Goal: Task Accomplishment & Management: Manage account settings

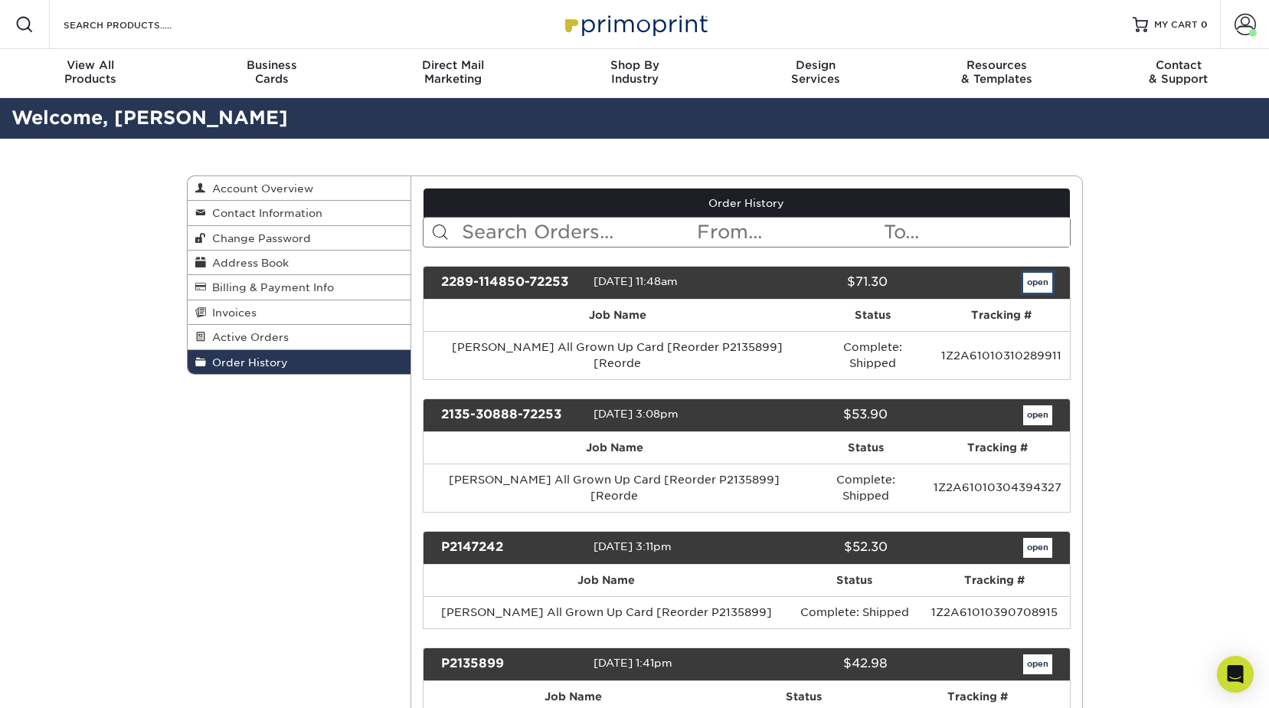
click at [1034, 282] on link "open" at bounding box center [1038, 283] width 29 height 20
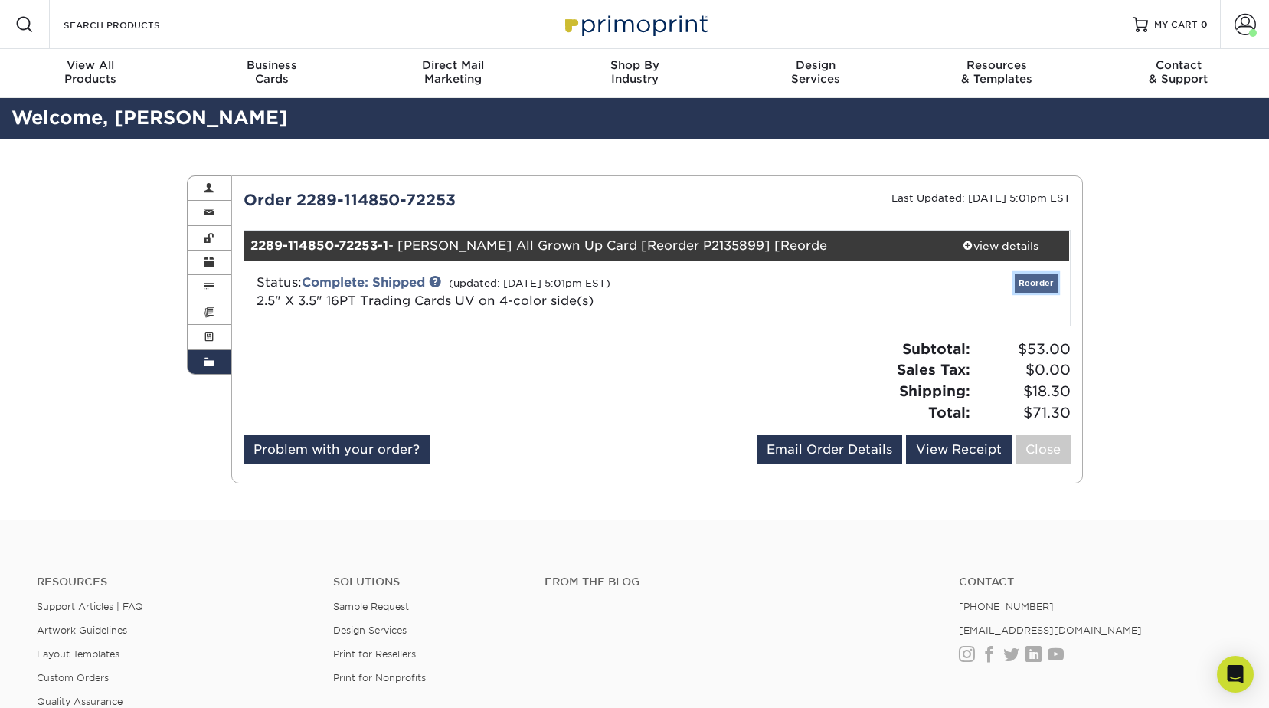
click at [1035, 277] on link "Reorder" at bounding box center [1036, 283] width 43 height 19
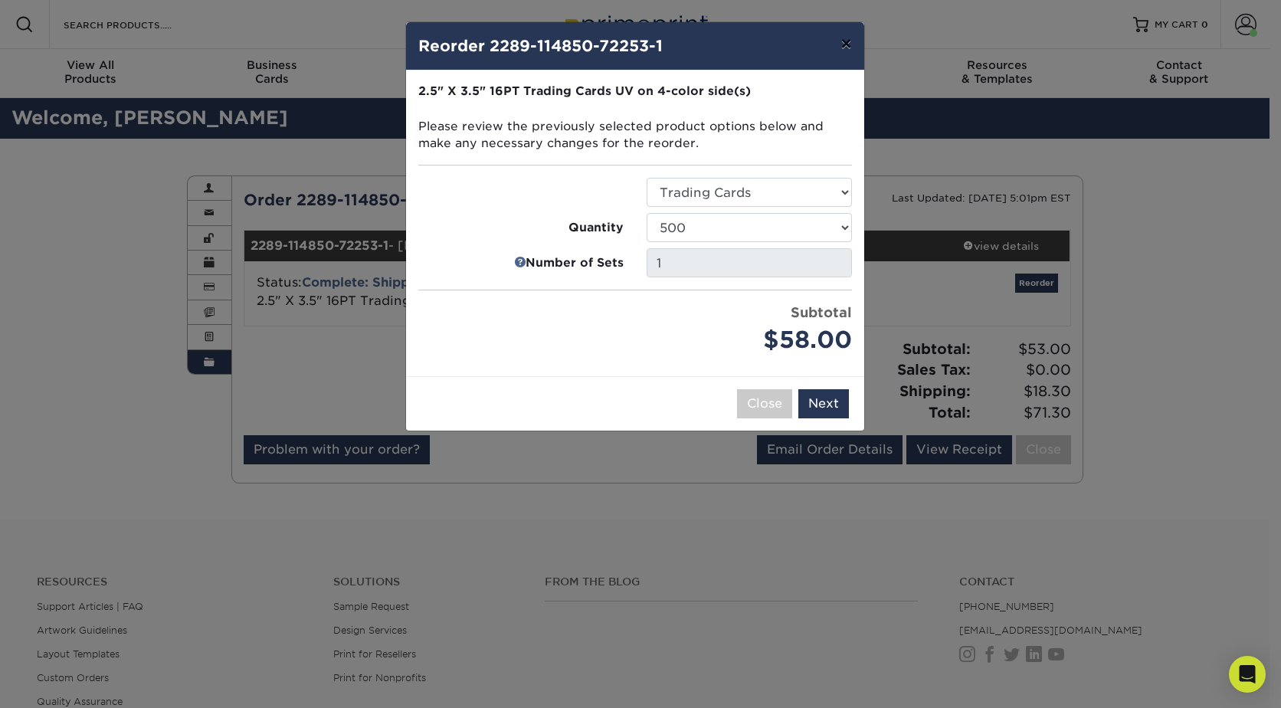
click at [844, 43] on button "×" at bounding box center [845, 43] width 35 height 43
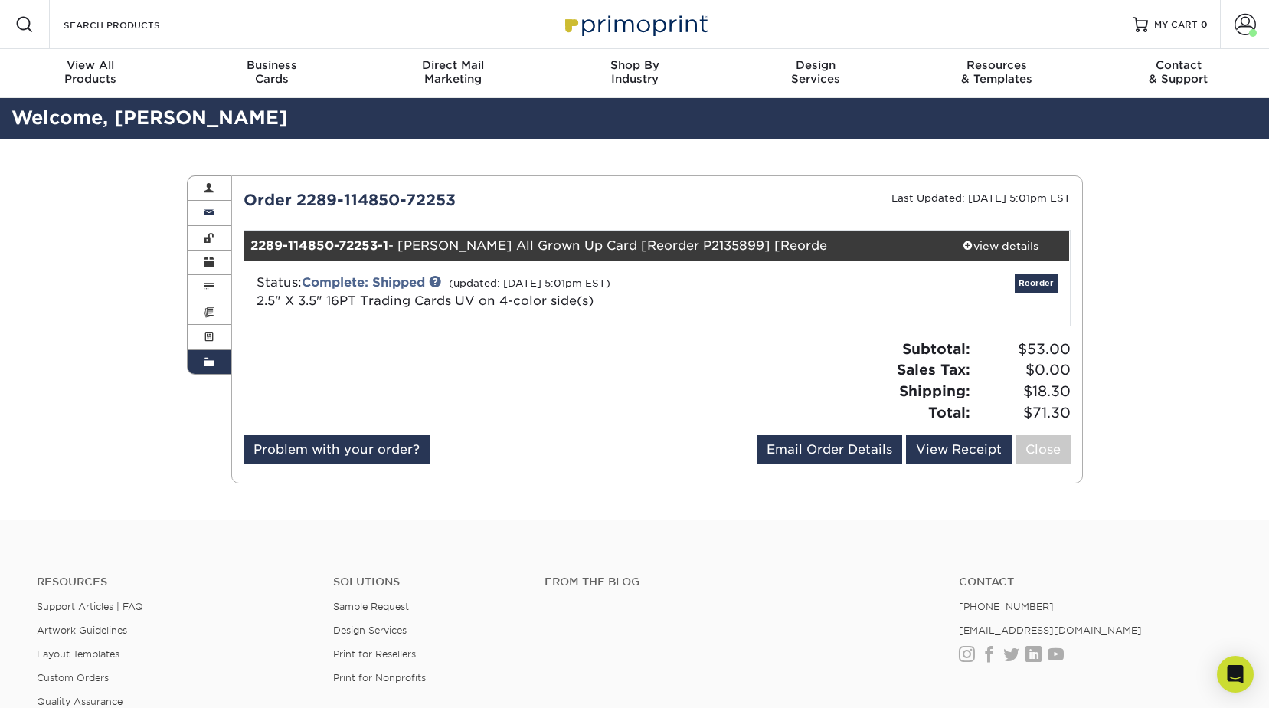
click at [215, 212] on link "Contact Information" at bounding box center [210, 213] width 44 height 25
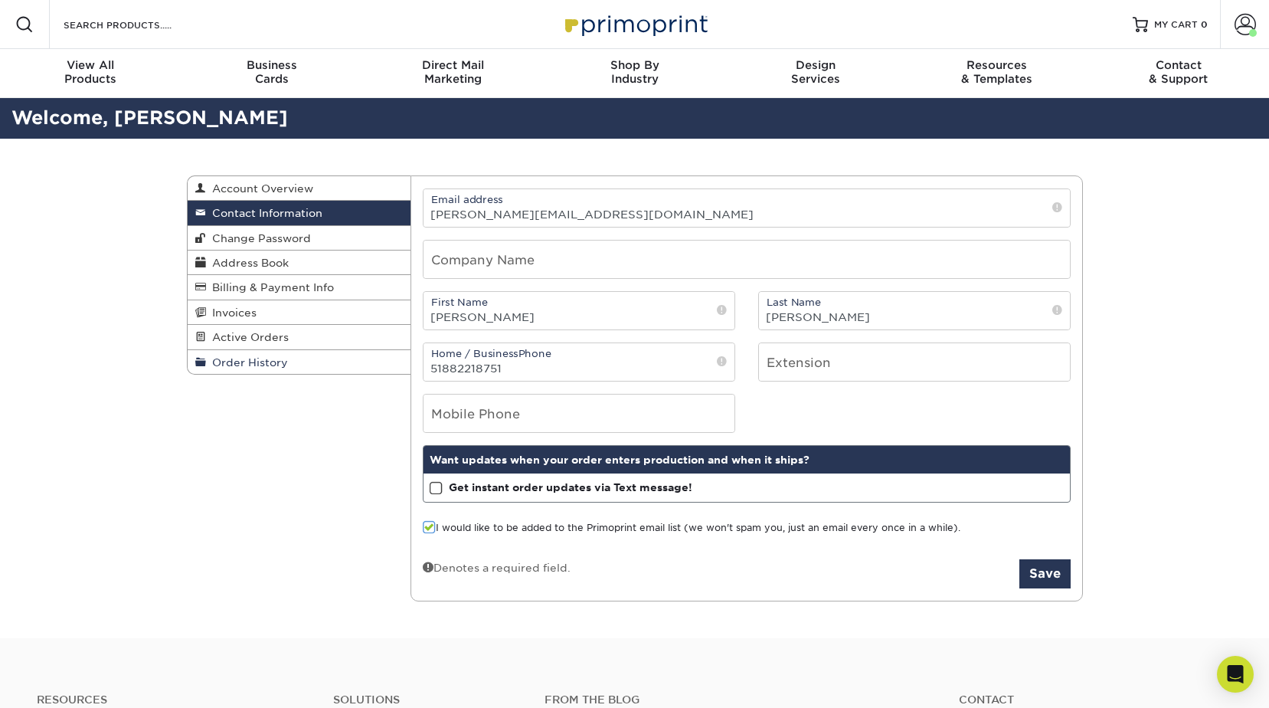
click at [264, 356] on span "Order History" at bounding box center [247, 362] width 82 height 12
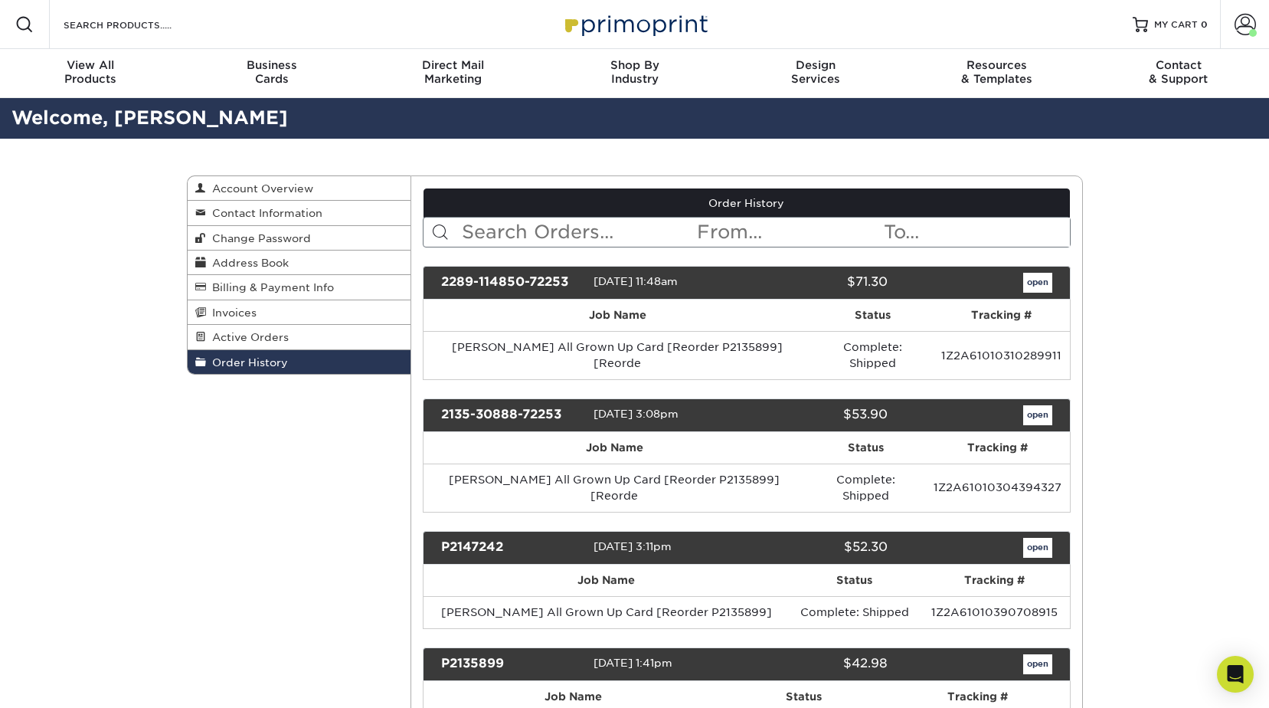
click at [1053, 283] on div "open" at bounding box center [981, 283] width 164 height 20
click at [1044, 277] on link "open" at bounding box center [1038, 283] width 29 height 20
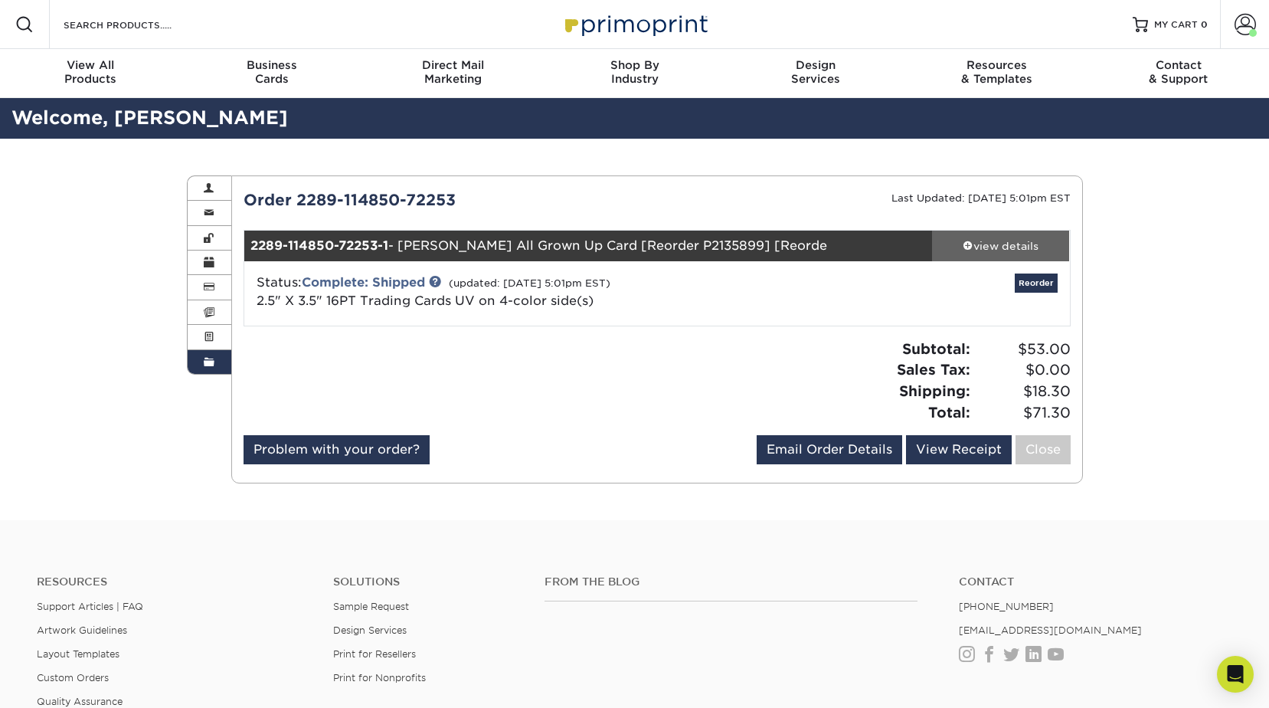
click at [999, 239] on div "view details" at bounding box center [1001, 245] width 138 height 15
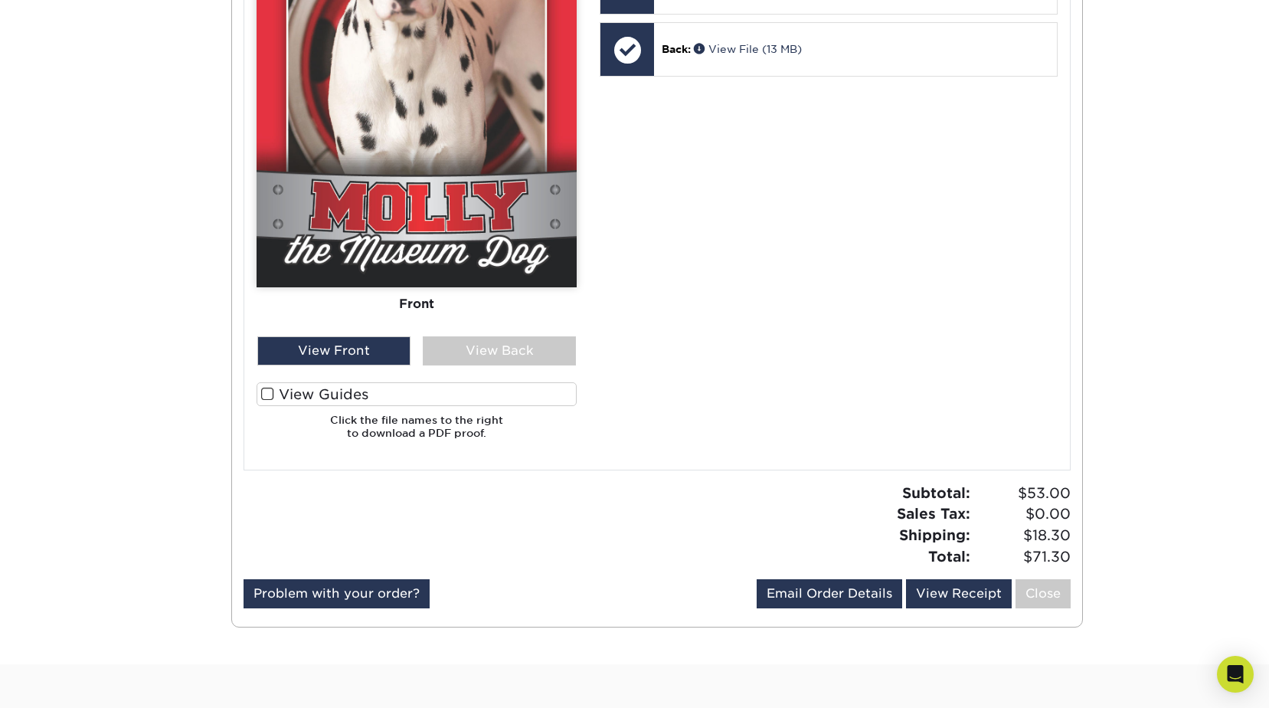
scroll to position [846, 0]
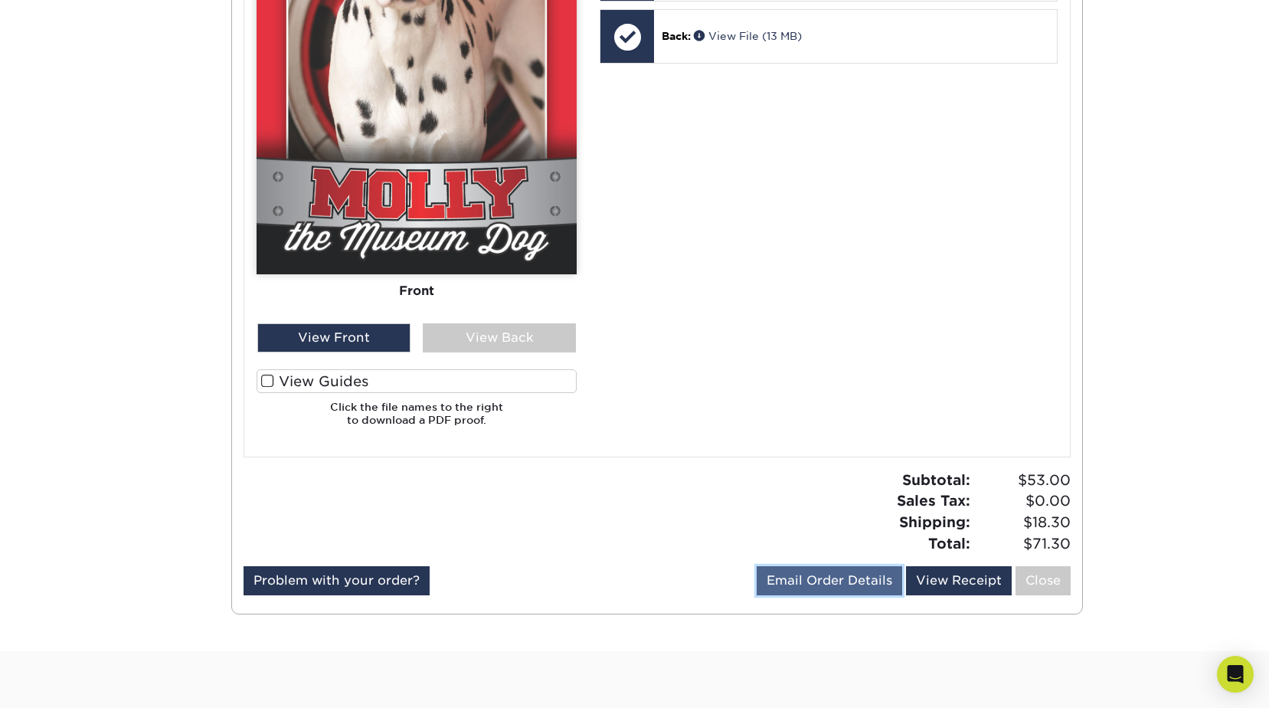
click at [816, 584] on link "Email Order Details" at bounding box center [830, 580] width 146 height 29
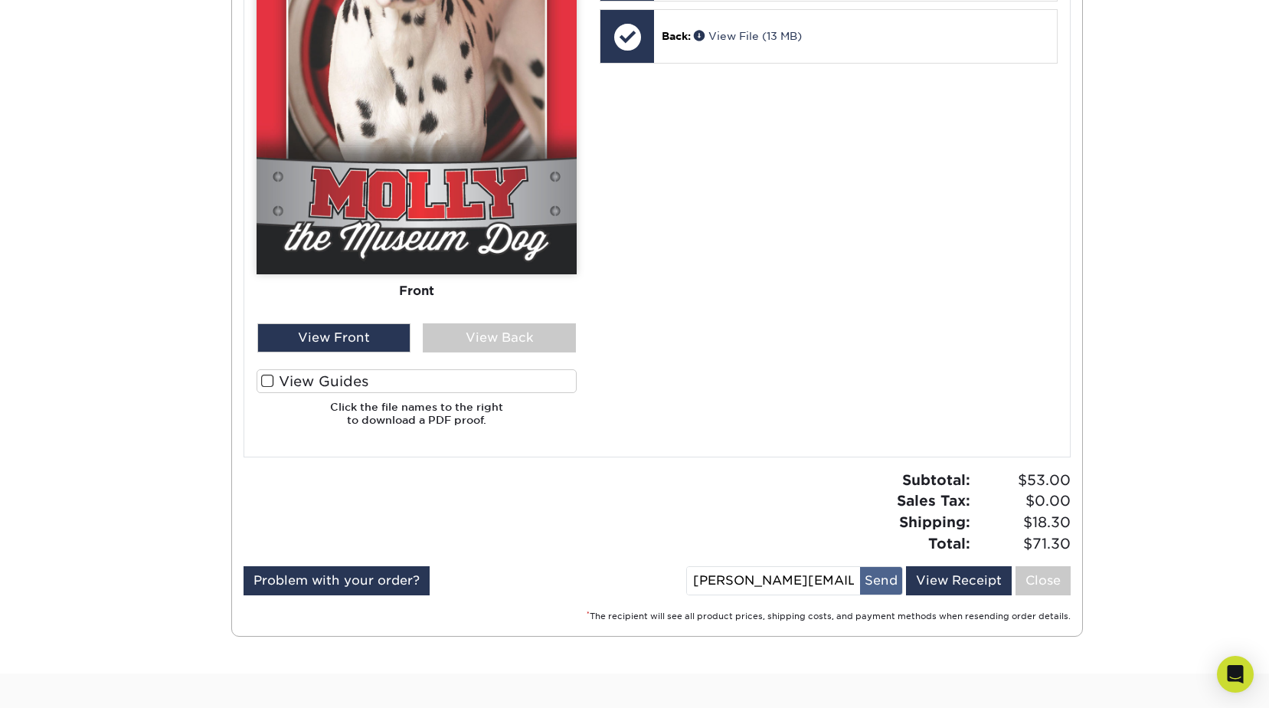
click at [875, 582] on button "Send" at bounding box center [881, 581] width 42 height 28
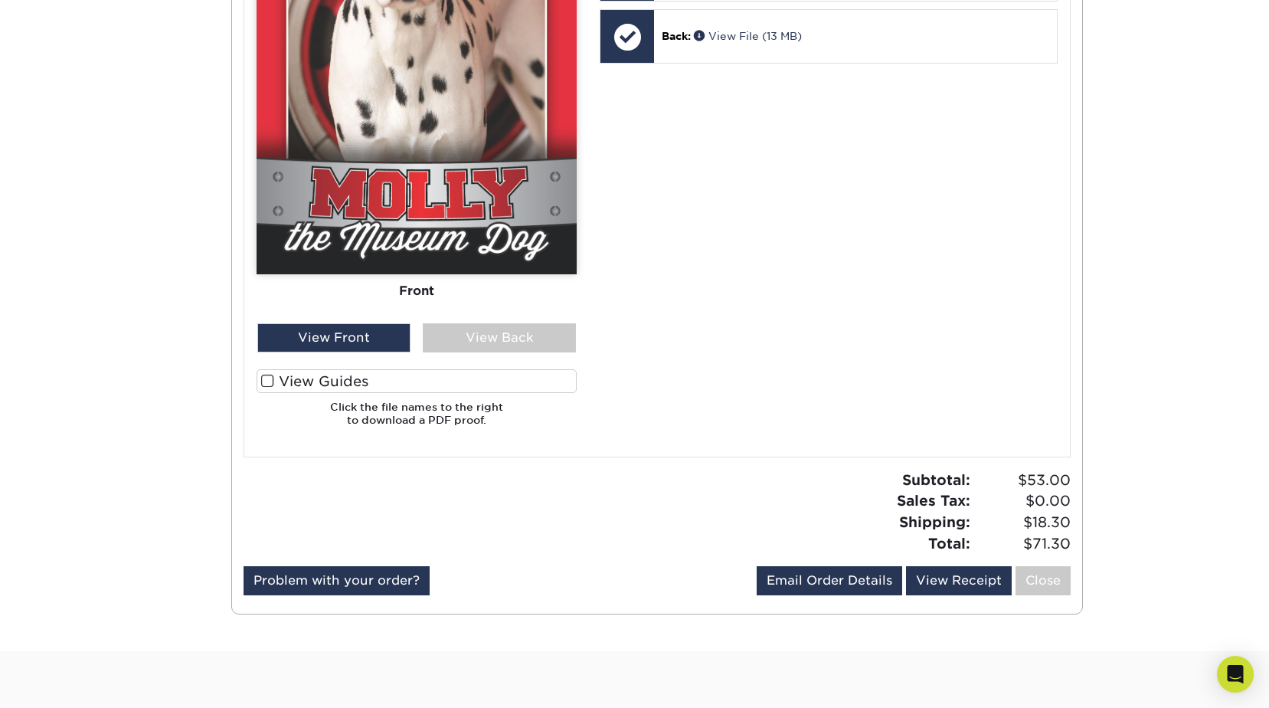
click at [270, 379] on span at bounding box center [267, 381] width 13 height 15
click at [0, 0] on input "View Guides" at bounding box center [0, 0] width 0 height 0
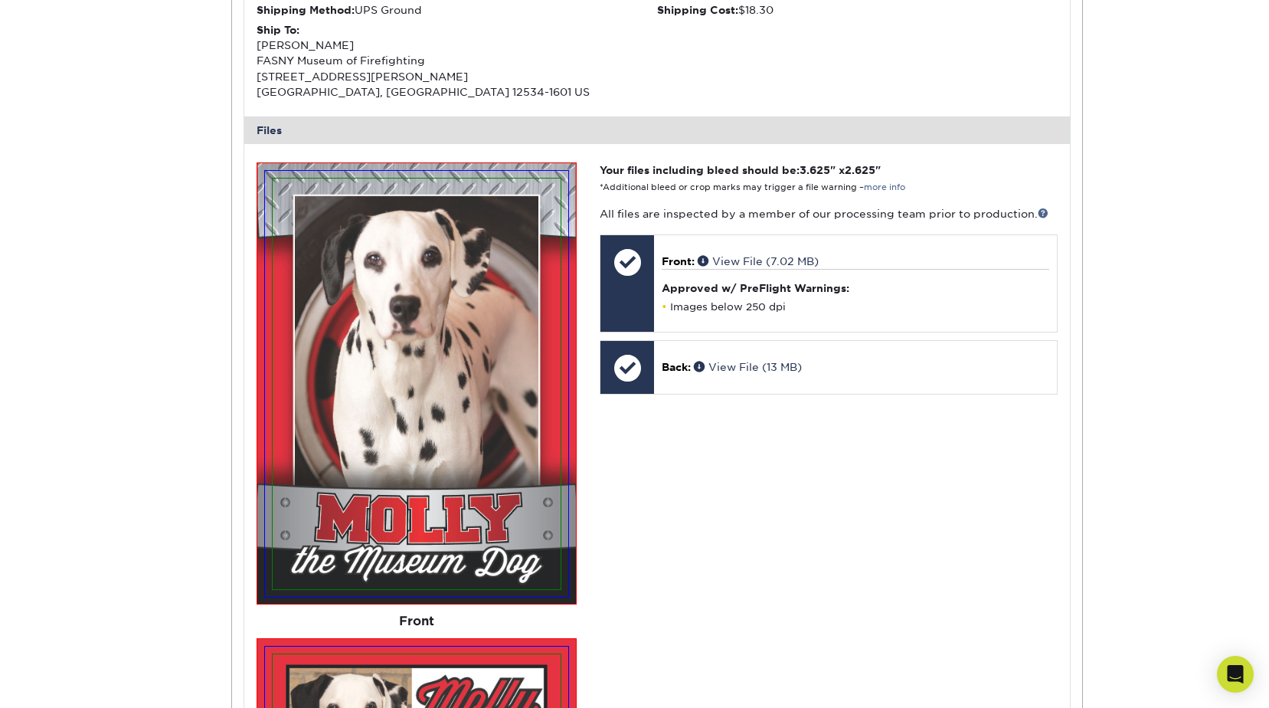
scroll to position [509, 0]
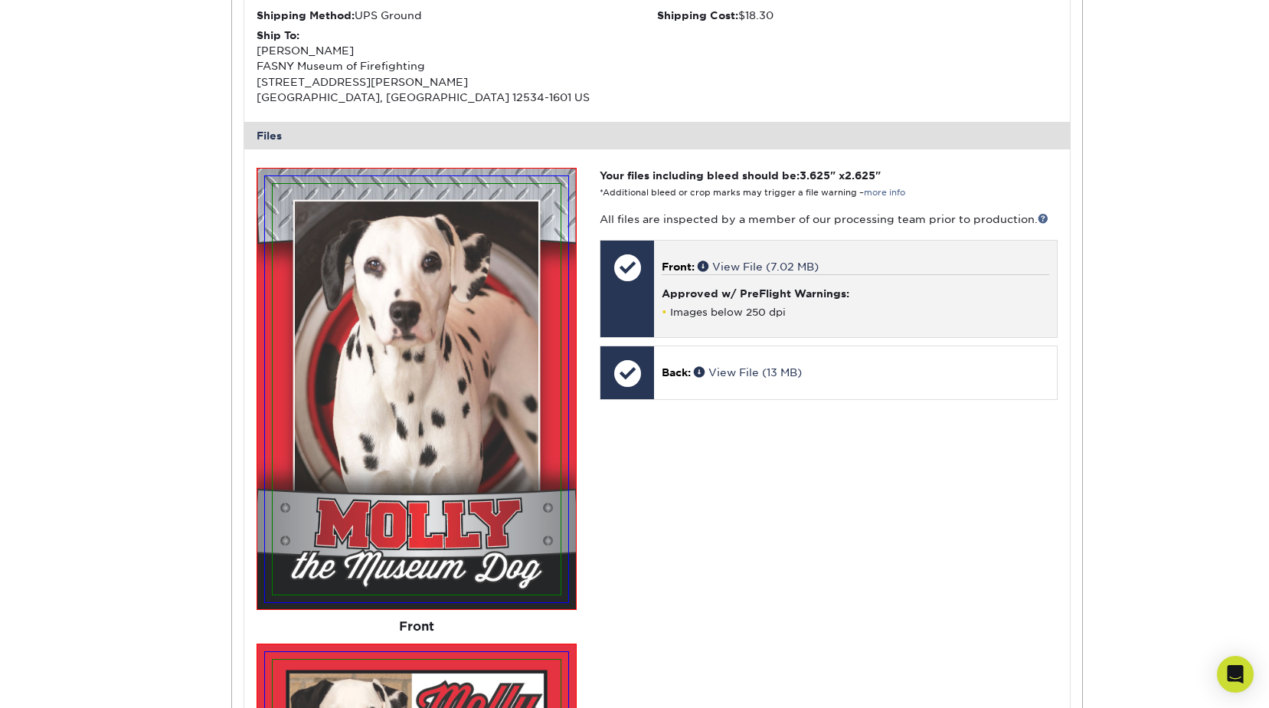
click at [856, 270] on p "Front: View File (7.02 MB)" at bounding box center [855, 266] width 387 height 15
click at [624, 268] on div at bounding box center [628, 268] width 54 height 54
click at [808, 296] on h4 "Approved w/ PreFlight Warnings:" at bounding box center [855, 293] width 387 height 12
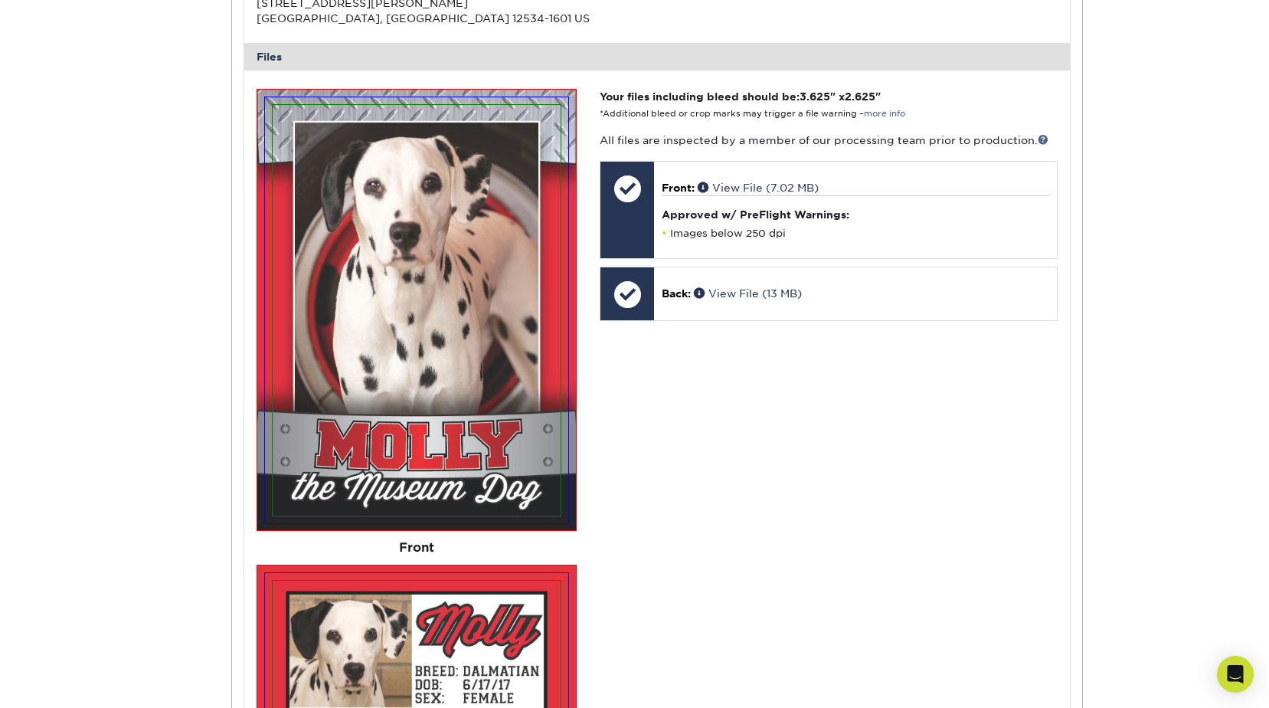
scroll to position [562, 0]
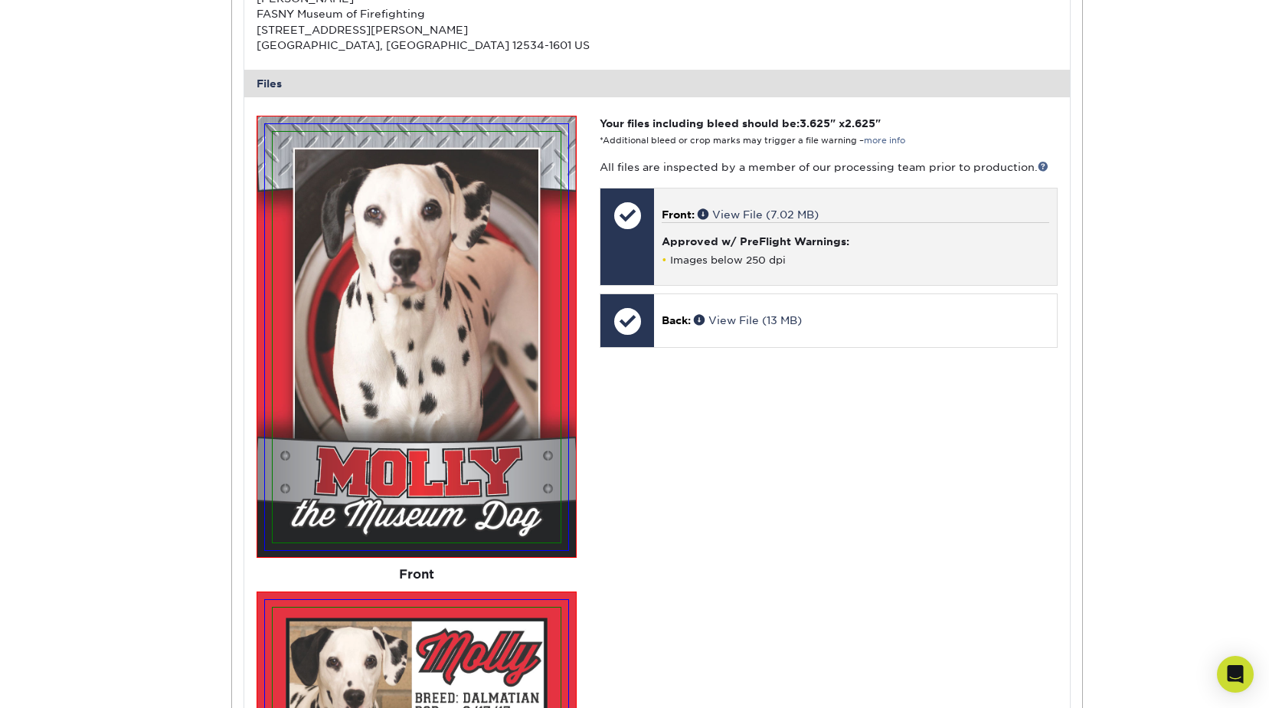
click at [624, 210] on div at bounding box center [628, 215] width 54 height 54
click at [781, 215] on link "View File (7.02 MB)" at bounding box center [758, 214] width 121 height 12
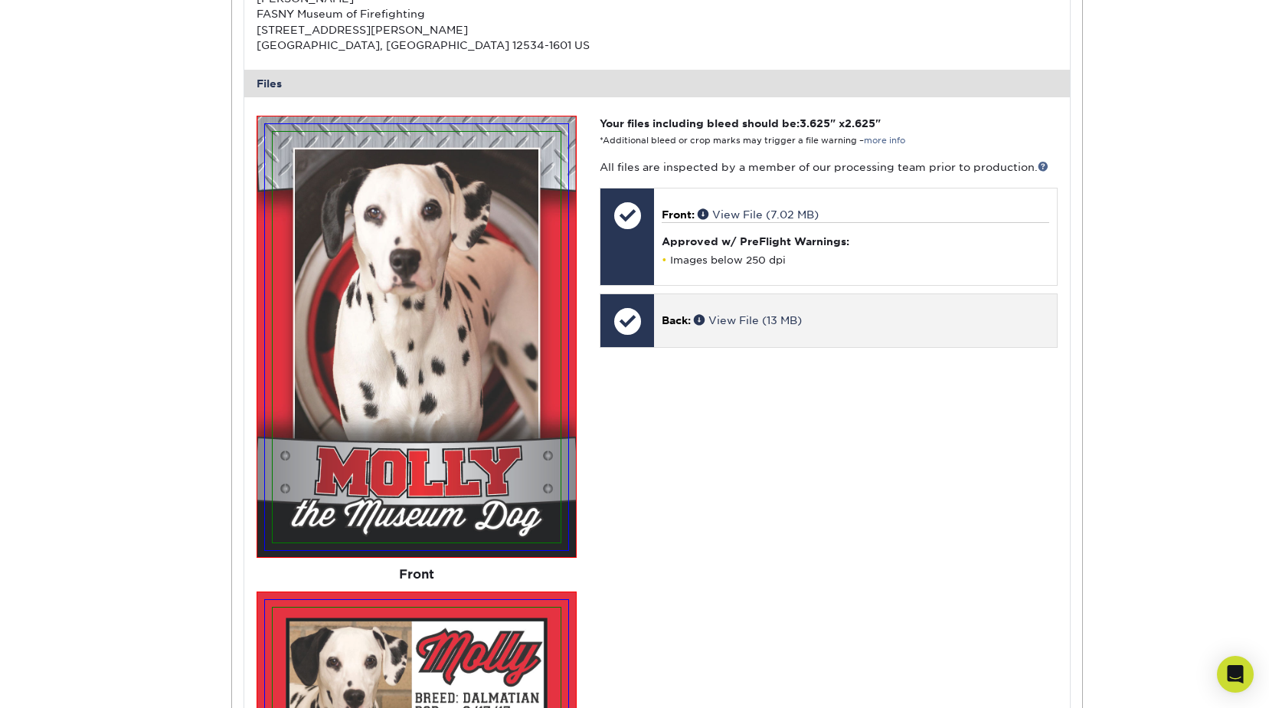
click at [630, 313] on div at bounding box center [628, 321] width 54 height 54
click at [749, 342] on div "Back: View File (13 MB)" at bounding box center [855, 320] width 402 height 52
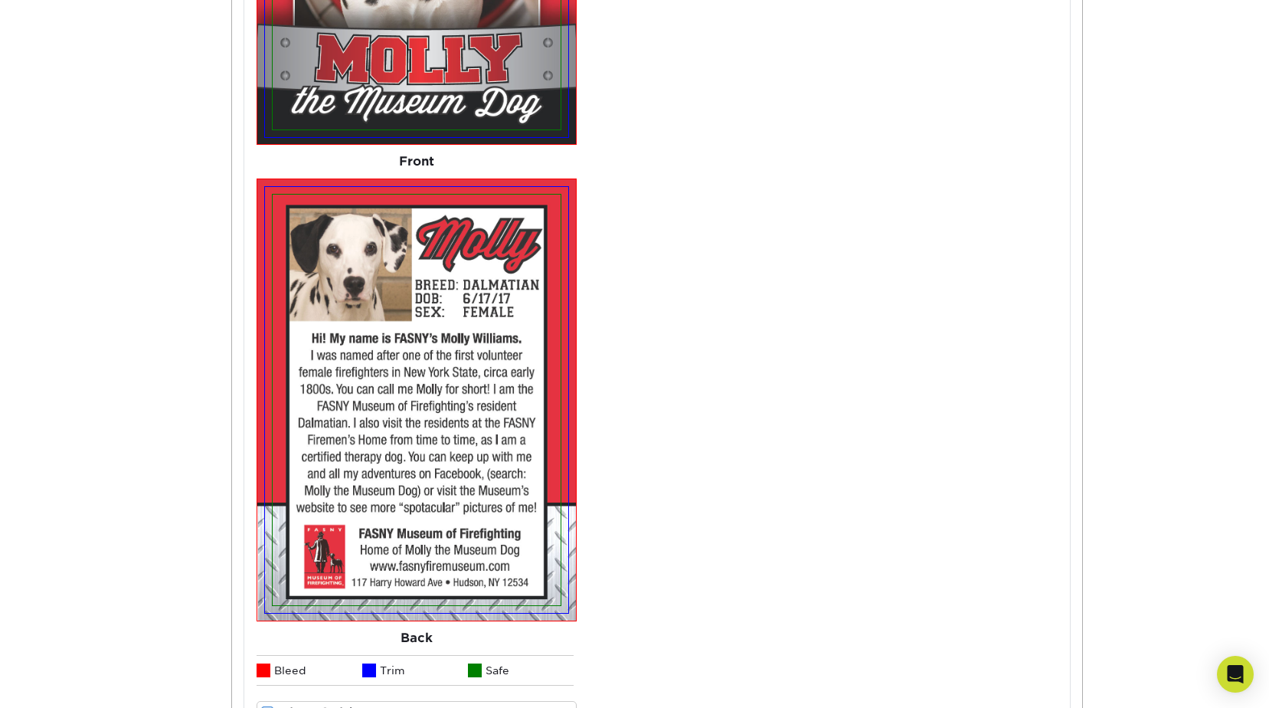
scroll to position [1030, 0]
